Goal: Task Accomplishment & Management: Complete application form

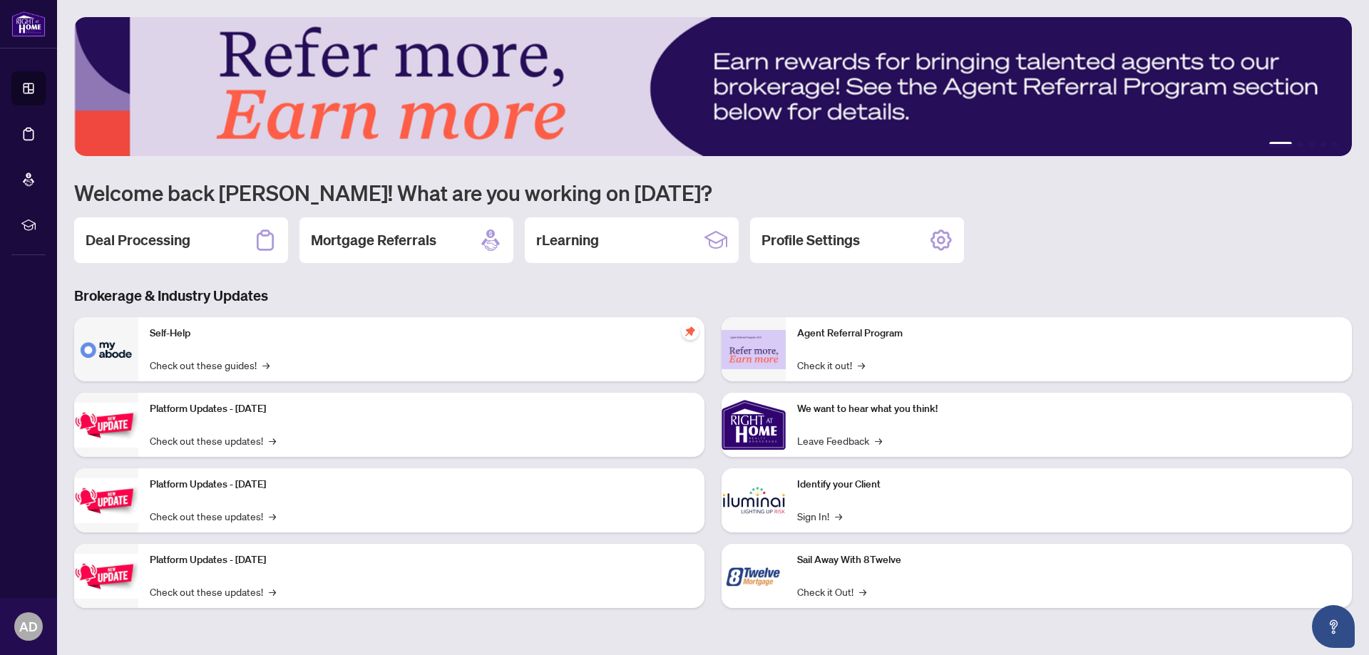
drag, startPoint x: 168, startPoint y: 242, endPoint x: 175, endPoint y: 241, distance: 7.9
click at [168, 241] on h2 "Deal Processing" at bounding box center [138, 240] width 105 height 20
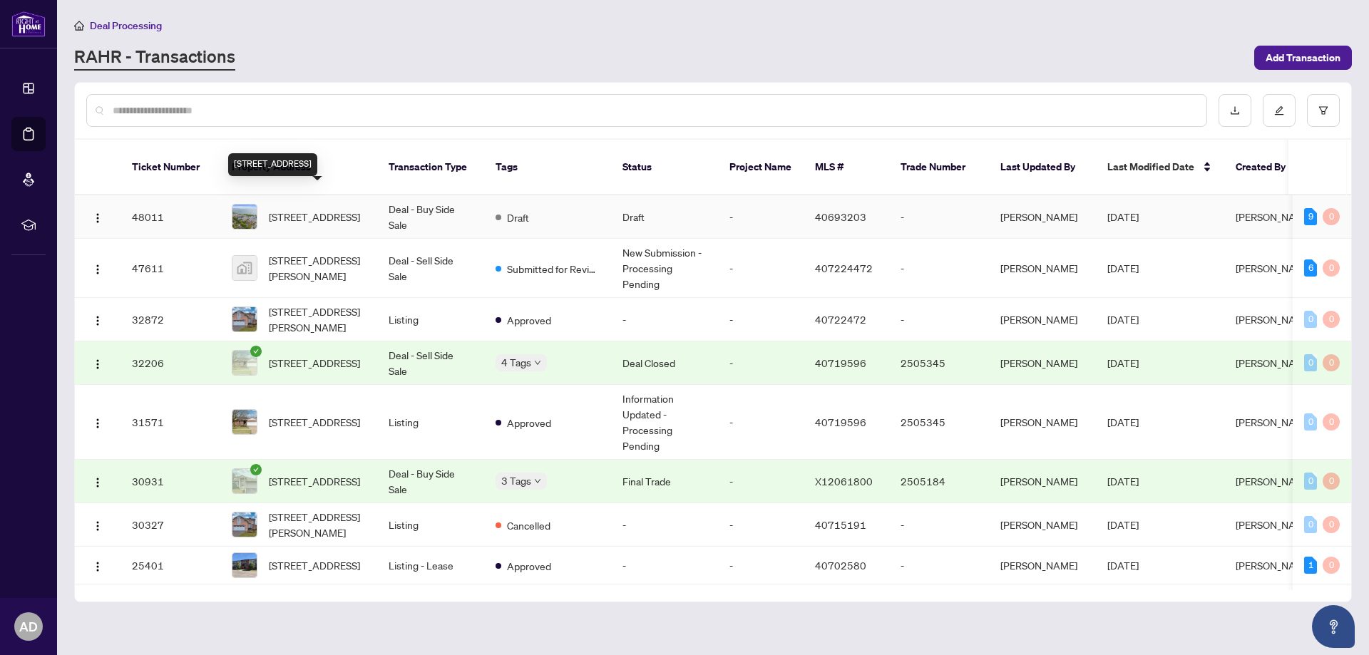
click at [309, 209] on span "[STREET_ADDRESS]" at bounding box center [314, 217] width 91 height 16
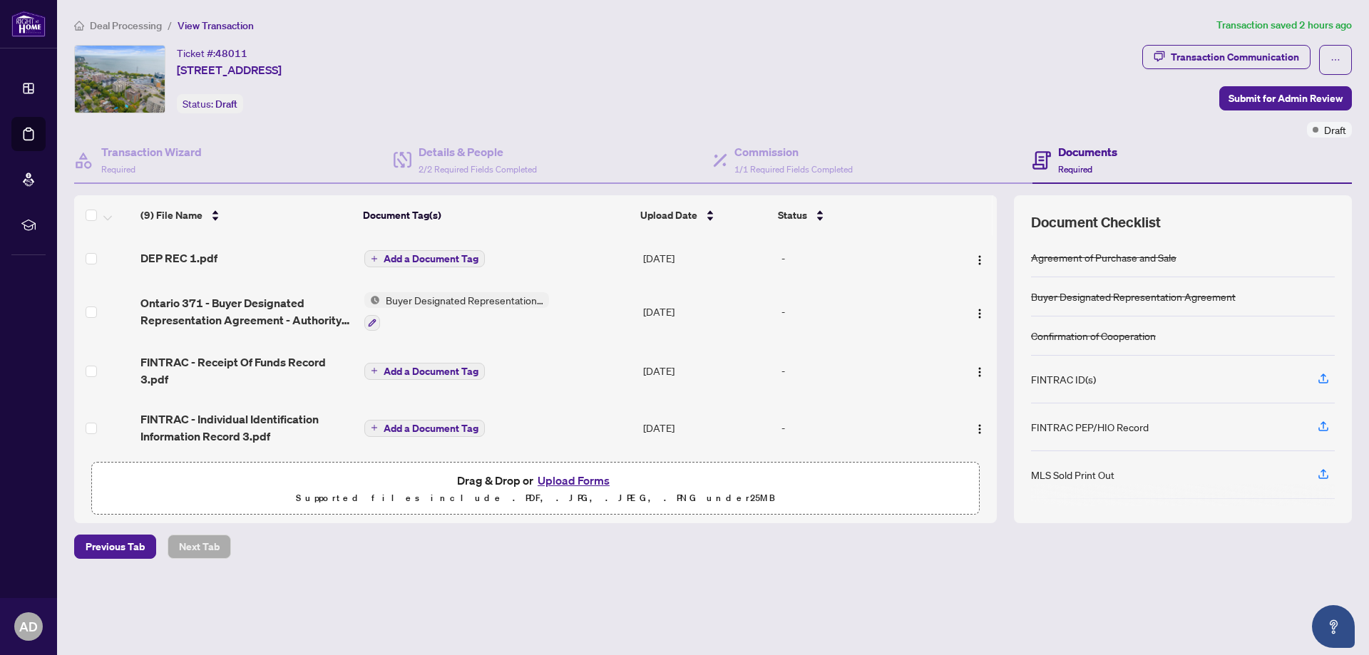
click at [586, 480] on button "Upload Forms" at bounding box center [573, 480] width 81 height 19
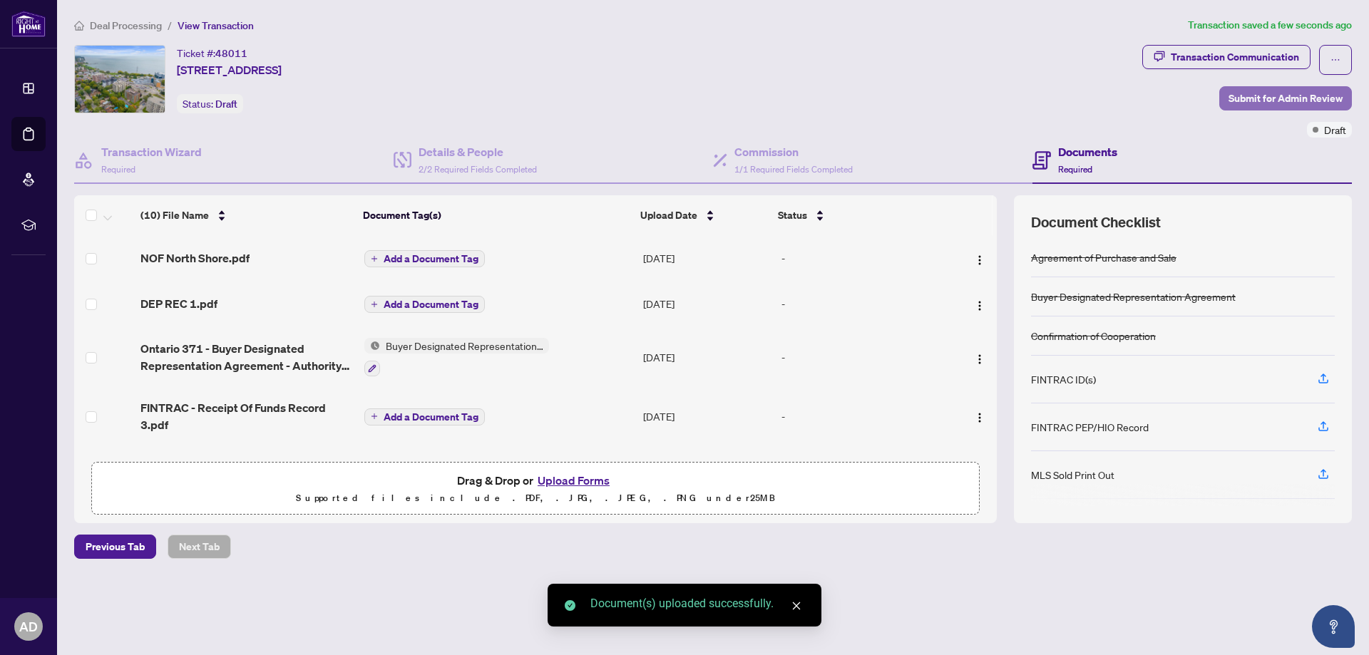
click at [1292, 99] on span "Submit for Admin Review" at bounding box center [1285, 98] width 114 height 23
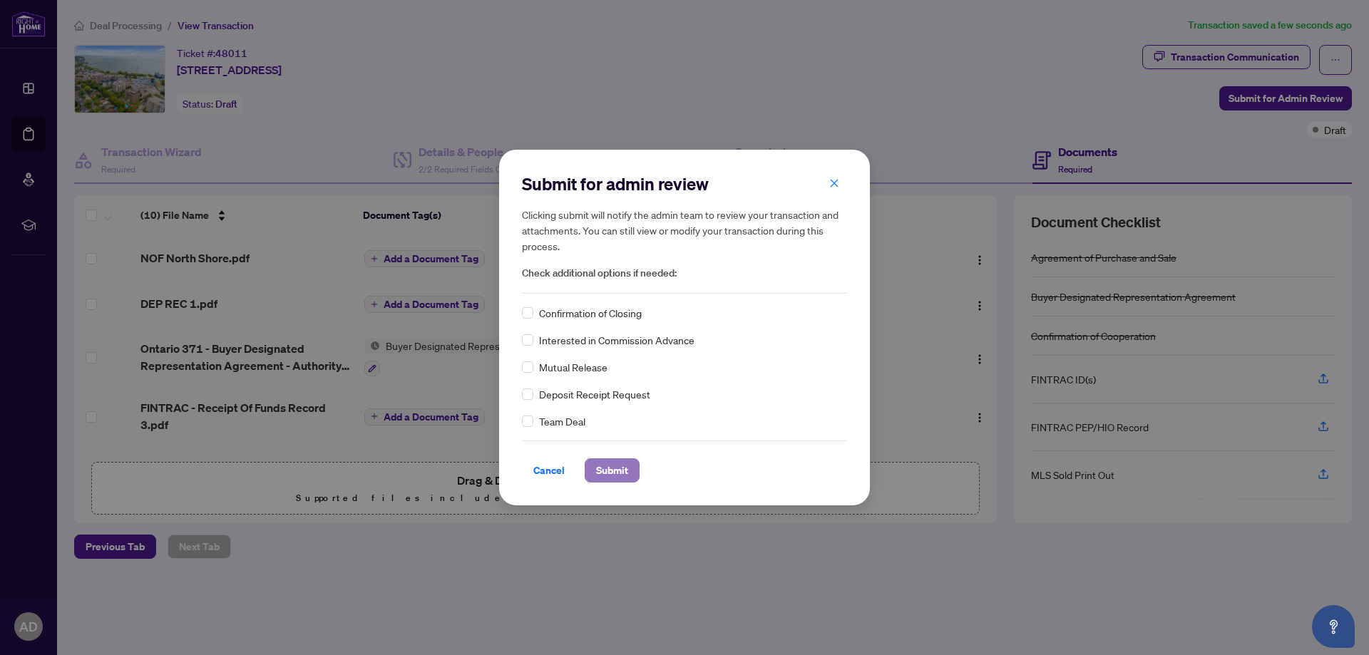
click at [618, 474] on span "Submit" at bounding box center [612, 470] width 32 height 23
